Goal: Information Seeking & Learning: Learn about a topic

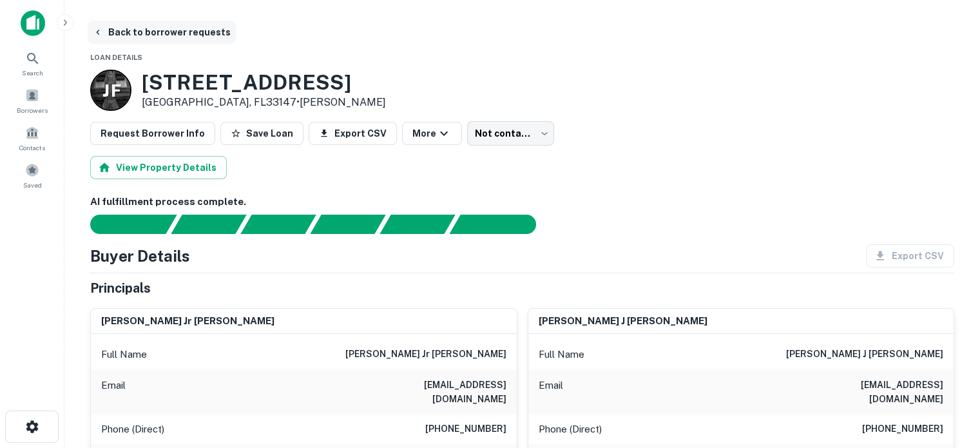
click at [126, 26] on button "Back to borrower requests" at bounding box center [162, 32] width 148 height 23
click at [19, 61] on icon at bounding box center [11, 53] width 15 height 15
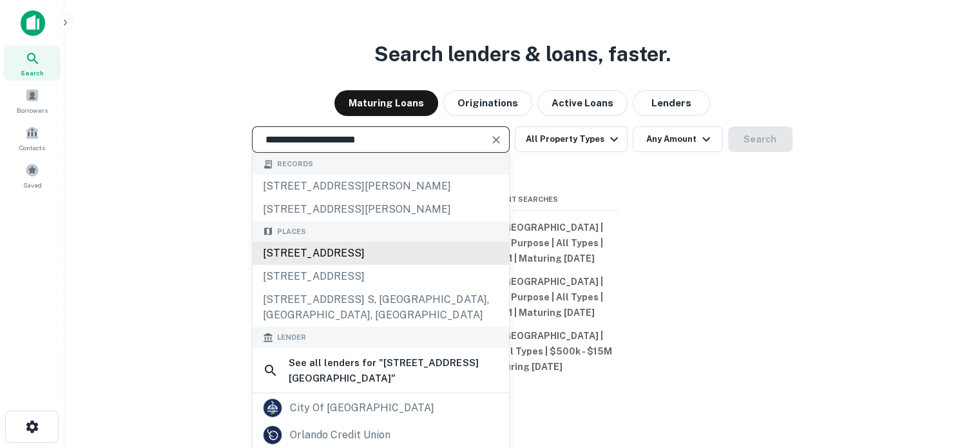
click at [403, 256] on div "1601 Fords Avenue, Maitland, FL, USA" at bounding box center [381, 253] width 256 height 23
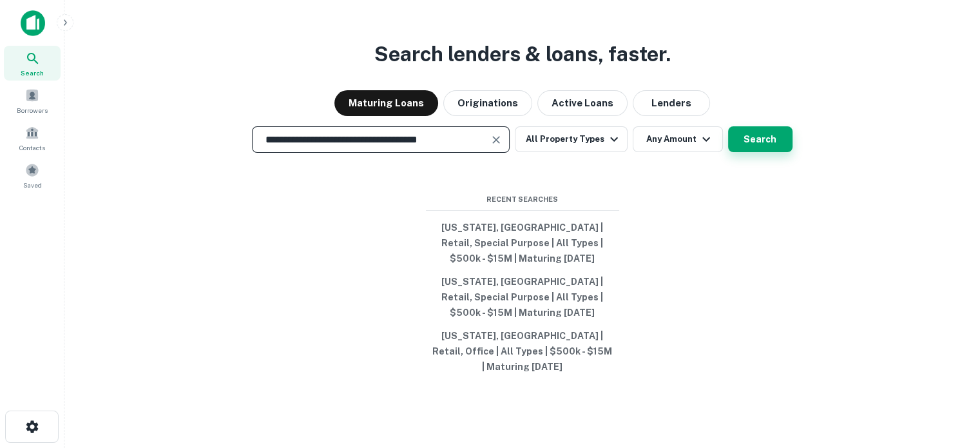
type input "**********"
click at [746, 149] on button "Search" at bounding box center [760, 139] width 64 height 26
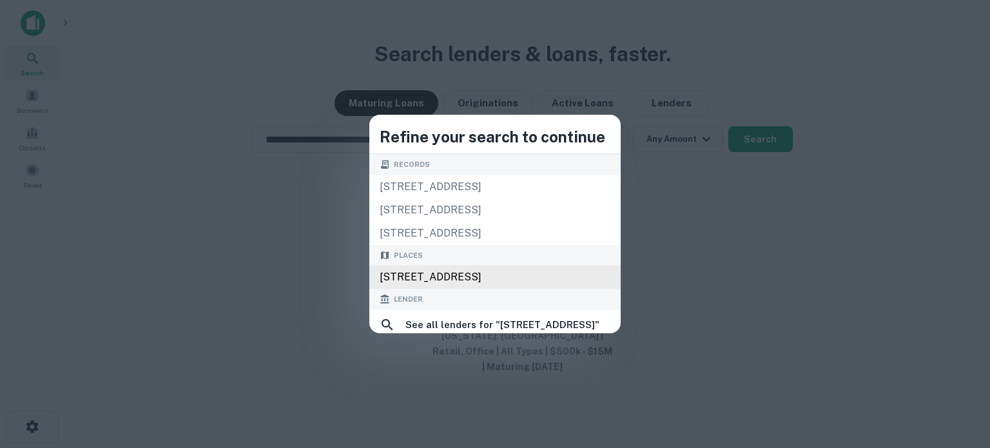
click at [439, 278] on div "1601 Fords Ave, Maitland, FL 32751, USA" at bounding box center [494, 276] width 251 height 23
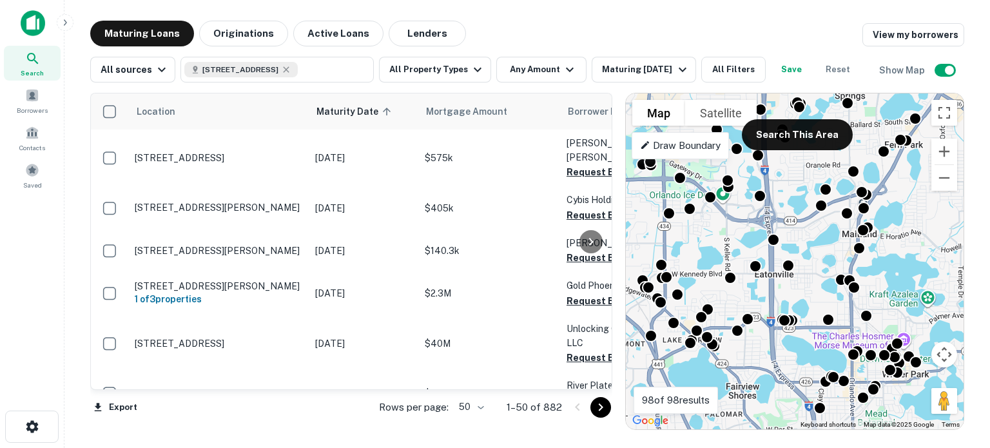
click at [794, 262] on gmp-advanced-marker at bounding box center [794, 262] width 0 height 0
